Goal: Task Accomplishment & Management: Use online tool/utility

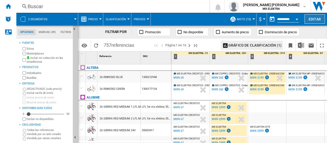
scroll to position [118, 13]
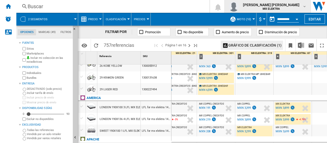
click at [305, 5] on md-icon "button" at bounding box center [304, 6] width 4 height 4
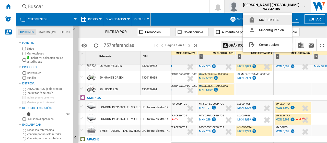
click at [204, 7] on md-backdrop at bounding box center [163, 71] width 327 height 143
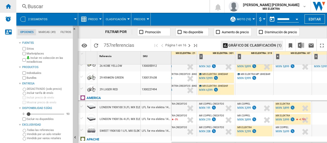
click at [6, 7] on ng-md-icon "Inicio" at bounding box center [8, 6] width 6 height 6
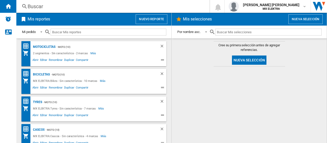
click at [298, 19] on button "Nueva selección" at bounding box center [305, 19] width 34 height 10
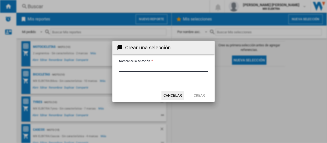
click at [173, 68] on input "Nombre de la selección '" at bounding box center [163, 68] width 89 height 8
type input "*****"
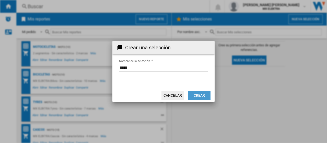
click at [205, 95] on button "Crear" at bounding box center [199, 95] width 22 height 9
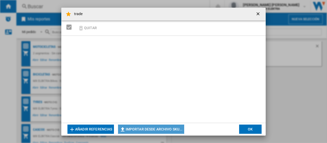
click at [149, 130] on button "Importar desde archivo SKU..." at bounding box center [151, 128] width 66 height 9
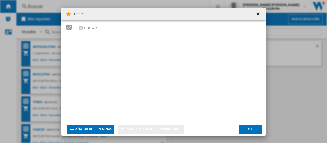
click at [259, 14] on ng-md-icon "getI18NText('BUTTONS.CLOSE_DIALOG')" at bounding box center [258, 14] width 6 height 6
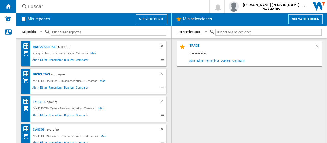
click at [186, 4] on div "Buscar" at bounding box center [112, 6] width 169 height 7
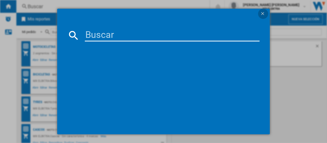
click at [263, 14] on ng-md-icon "getI18NText('BUTTONS.CLOSE_DIALOG')" at bounding box center [263, 14] width 6 height 6
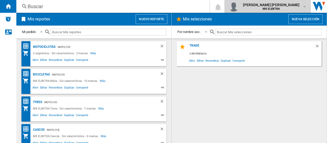
click at [305, 6] on md-icon "button" at bounding box center [304, 6] width 4 height 4
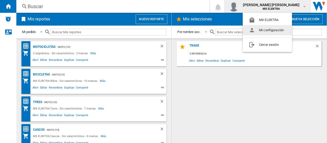
click at [303, 7] on md-backdrop at bounding box center [163, 71] width 327 height 143
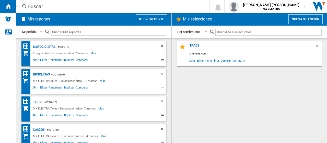
click at [202, 92] on div "trade 0 referencia Abrir Editar Renombrar Duplicar Compartir" at bounding box center [249, 90] width 145 height 99
